Goal: Task Accomplishment & Management: Manage account settings

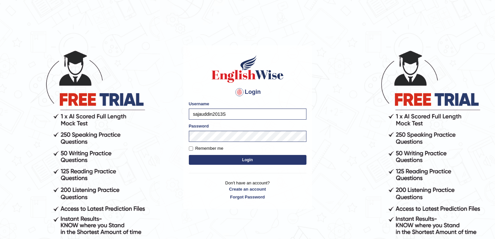
type input "sajauddin2013"
click at [183, 135] on main "Login Please fix the following errors: Username sajauddin2013 Password Remember…" at bounding box center [247, 117] width 131 height 185
click at [214, 162] on button "Login" at bounding box center [248, 160] width 118 height 10
click at [212, 156] on button "Login" at bounding box center [248, 160] width 118 height 10
